Goal: Task Accomplishment & Management: Manage account settings

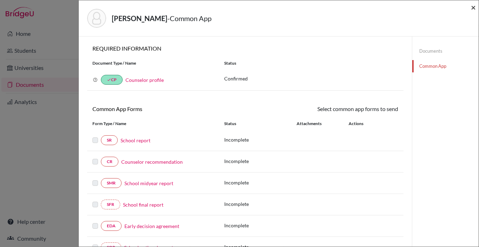
click at [474, 9] on span "×" at bounding box center [472, 7] width 5 height 10
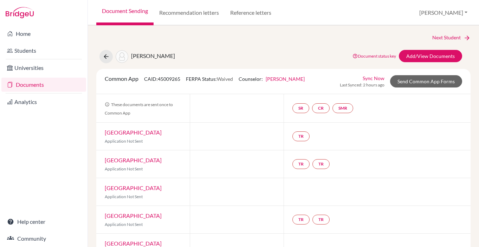
click at [31, 84] on link "Documents" at bounding box center [43, 85] width 85 height 14
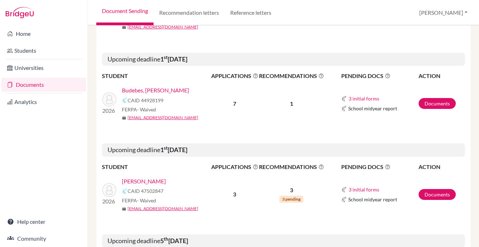
scroll to position [195, 0]
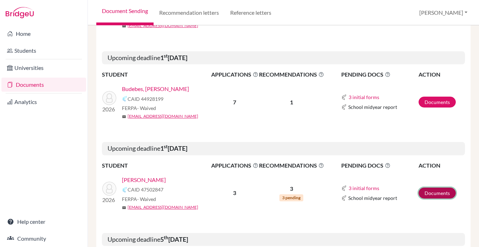
click at [436, 193] on link "Documents" at bounding box center [436, 192] width 37 height 11
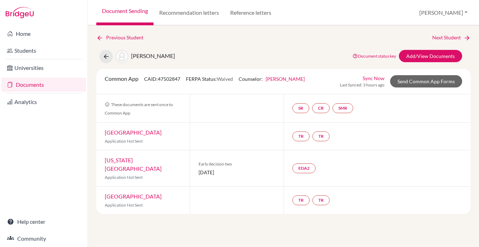
click at [121, 13] on link "Document Sending" at bounding box center [124, 12] width 57 height 25
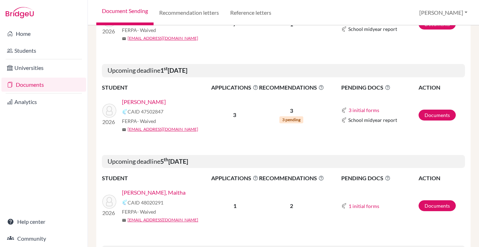
scroll to position [276, 0]
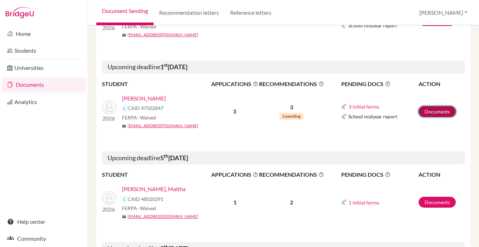
click at [434, 108] on link "Documents" at bounding box center [436, 111] width 37 height 11
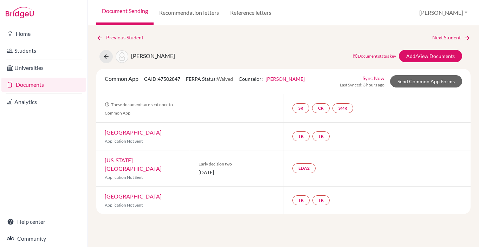
click at [129, 11] on link "Document Sending" at bounding box center [124, 12] width 57 height 25
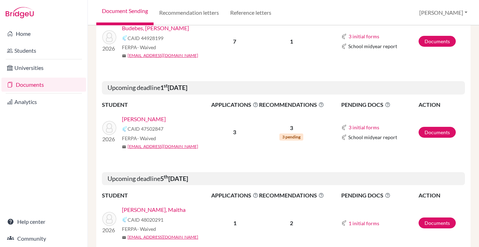
scroll to position [256, 0]
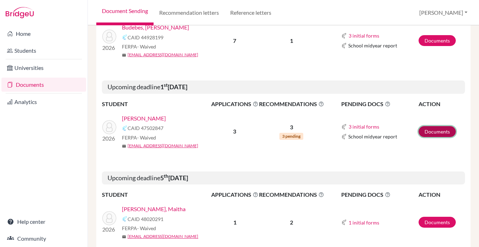
click at [430, 129] on link "Documents" at bounding box center [436, 131] width 37 height 11
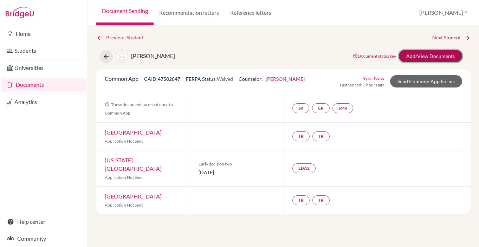
click at [432, 54] on link "Add/View Documents" at bounding box center [429, 56] width 63 height 12
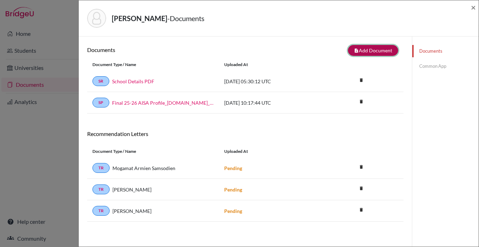
click at [373, 49] on button "note_add Add Document" at bounding box center [373, 50] width 50 height 11
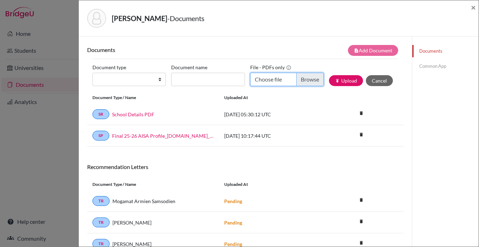
click at [308, 78] on input "Choose file" at bounding box center [286, 79] width 73 height 13
type input "C:\fakepath\AISA_Transcript_official_S1 Alsuwaidi, Maryam.pdf"
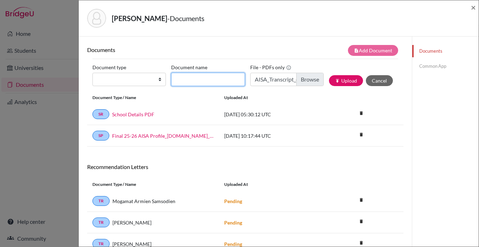
click at [211, 82] on input "Document name" at bounding box center [207, 79] width 73 height 13
type input "Transcript"
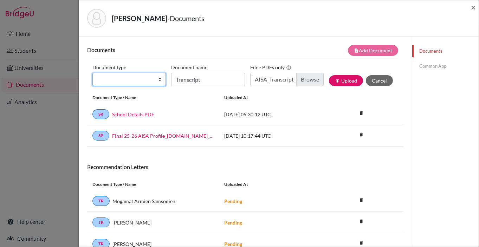
click at [123, 79] on select "Change explanation for Common App reports Counselor recommendation Internationa…" at bounding box center [128, 79] width 73 height 13
select select "2"
click at [92, 73] on select "Change explanation for Common App reports Counselor recommendation Internationa…" at bounding box center [128, 79] width 73 height 13
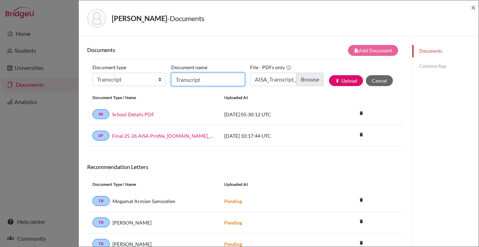
click at [224, 84] on input "Transcript" at bounding box center [207, 79] width 73 height 13
type input "Transcript Sept"
click at [347, 81] on button "publish Upload" at bounding box center [346, 80] width 34 height 11
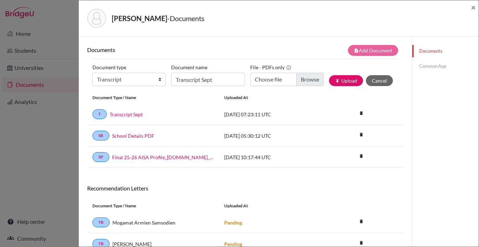
click at [433, 67] on link "Common App" at bounding box center [445, 66] width 66 height 12
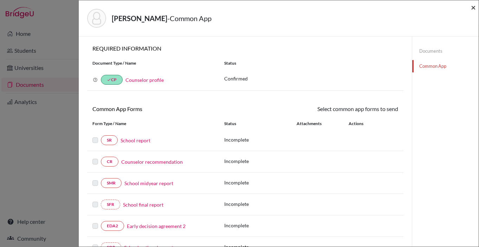
click at [472, 8] on span "×" at bounding box center [472, 7] width 5 height 10
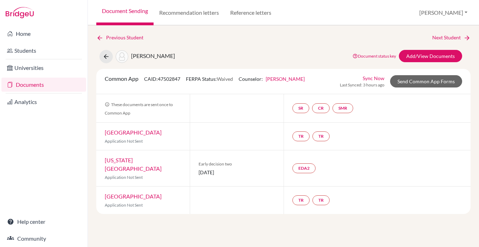
click at [123, 13] on link "Document Sending" at bounding box center [124, 12] width 57 height 25
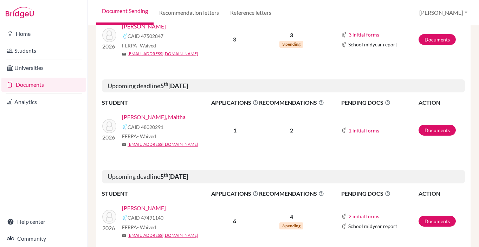
scroll to position [351, 0]
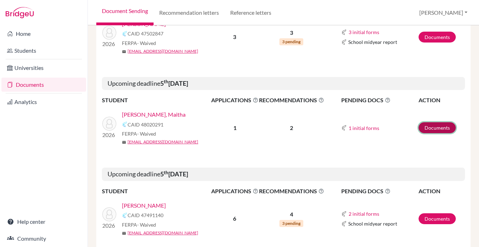
click at [434, 128] on link "Documents" at bounding box center [436, 127] width 37 height 11
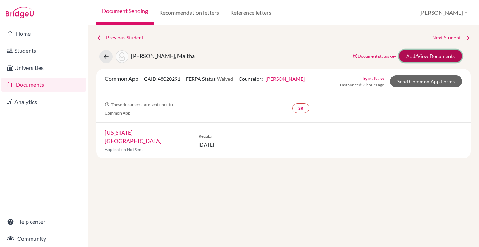
click at [422, 55] on link "Add/View Documents" at bounding box center [429, 56] width 63 height 12
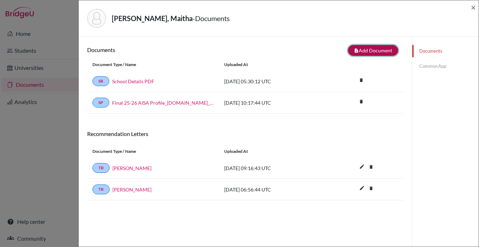
click at [372, 53] on button "note_add Add Document" at bounding box center [373, 50] width 50 height 11
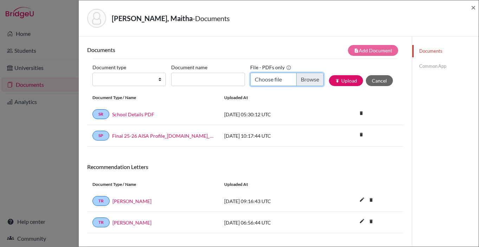
click at [308, 80] on input "Choose file" at bounding box center [286, 79] width 73 height 13
type input "C:\fakepath\AISA_Transcript_official_S1 AlMarar, Maitha.pdf"
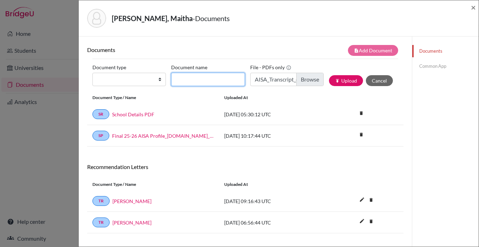
click at [206, 78] on input "Document name" at bounding box center [207, 79] width 73 height 13
type input "Transcript Sept"
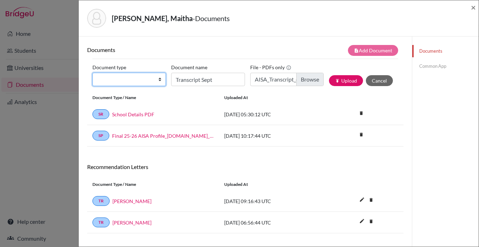
click at [126, 79] on select "Change explanation for Common App reports Counselor recommendation Internationa…" at bounding box center [128, 79] width 73 height 13
select select "2"
click at [92, 73] on select "Change explanation for Common App reports Counselor recommendation Internationa…" at bounding box center [128, 79] width 73 height 13
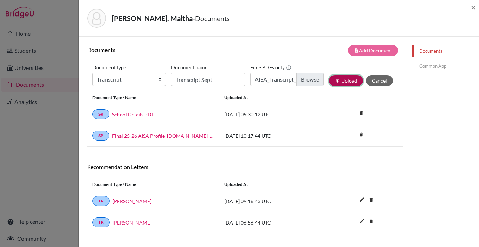
click at [341, 82] on button "publish Upload" at bounding box center [346, 80] width 34 height 11
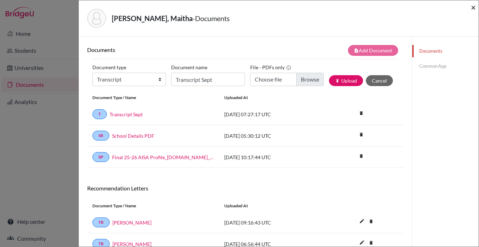
click at [473, 6] on span "×" at bounding box center [472, 7] width 5 height 10
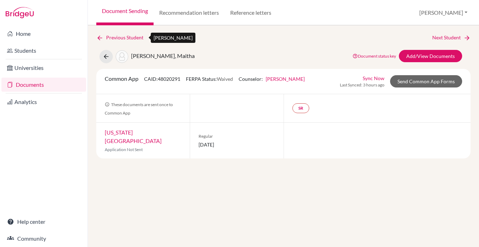
click at [115, 38] on link "Previous Student" at bounding box center [122, 38] width 53 height 8
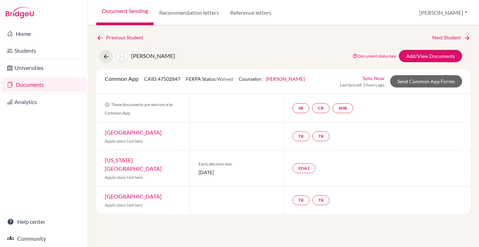
click at [113, 10] on link "Document Sending" at bounding box center [124, 12] width 57 height 25
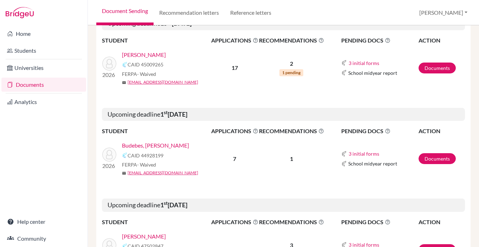
scroll to position [139, 0]
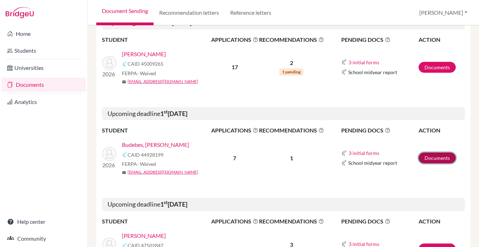
click at [441, 157] on link "Documents" at bounding box center [436, 157] width 37 height 11
